Goal: Task Accomplishment & Management: Manage account settings

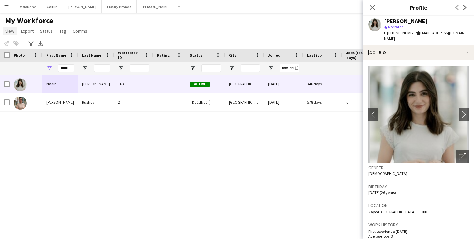
click at [10, 32] on span "View" at bounding box center [9, 31] width 9 height 6
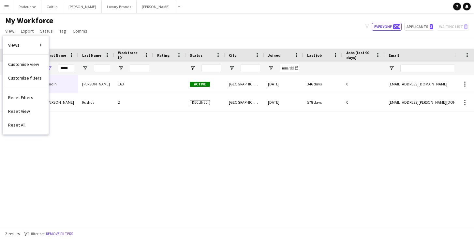
click at [132, 23] on div "My Workforce View Views Default view New view Update view Delete view Edit name…" at bounding box center [237, 27] width 474 height 22
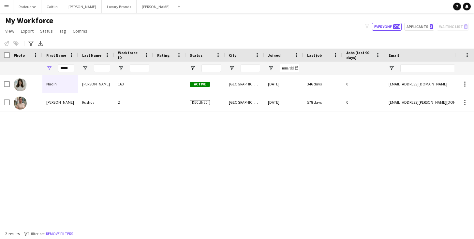
click at [10, 9] on button "Menu" at bounding box center [6, 6] width 13 height 13
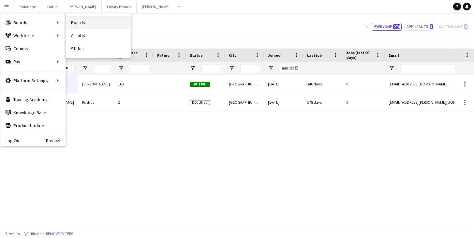
click at [75, 24] on link "Boards" at bounding box center [98, 22] width 65 height 13
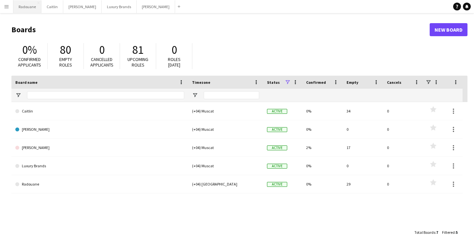
click at [30, 7] on button "Radouane Close" at bounding box center [27, 6] width 28 height 13
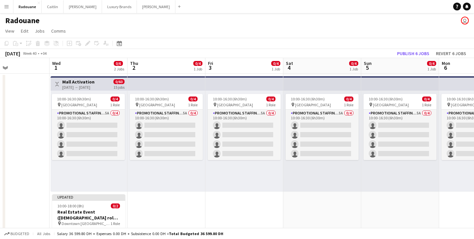
scroll to position [0, 184]
click at [90, 83] on h3 "Mall Activation" at bounding box center [79, 82] width 32 height 6
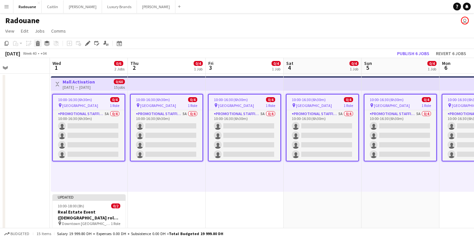
click at [37, 46] on div "Delete" at bounding box center [38, 43] width 8 height 8
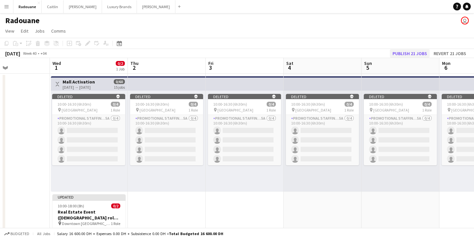
click at [414, 54] on button "Publish 21 jobs" at bounding box center [410, 53] width 40 height 8
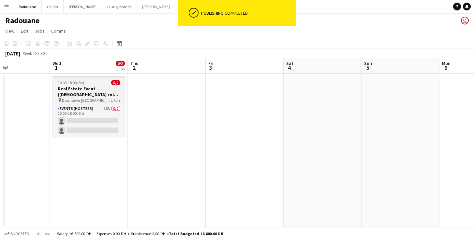
click at [93, 105] on div "Events (Hostess) 16A 0/2 10:00-18:00 (8h) single-neutral-actions single-neutral…" at bounding box center [89, 121] width 73 height 32
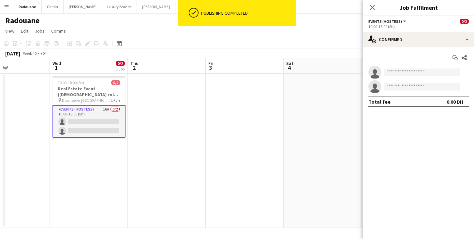
scroll to position [0, 0]
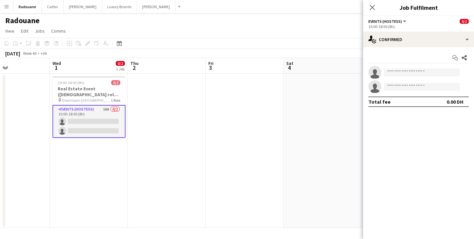
click at [268, 140] on app-date-cell at bounding box center [245, 151] width 78 height 154
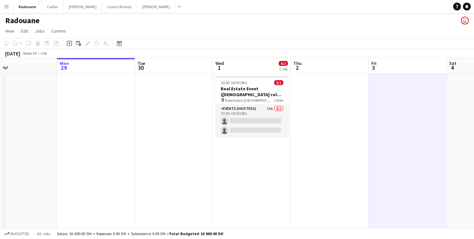
scroll to position [0, 179]
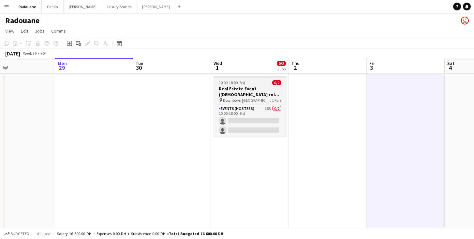
click at [245, 97] on h3 "Real Estate Event ([DEMOGRAPHIC_DATA] role) [GEOGRAPHIC_DATA]" at bounding box center [250, 92] width 73 height 12
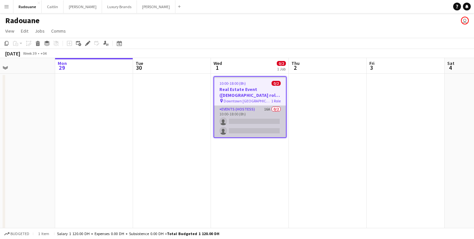
click at [255, 117] on app-card-role "Events (Hostess) 16A 0/2 10:00-18:00 (8h) single-neutral-actions single-neutral…" at bounding box center [250, 122] width 72 height 32
